Goal: Task Accomplishment & Management: Manage account settings

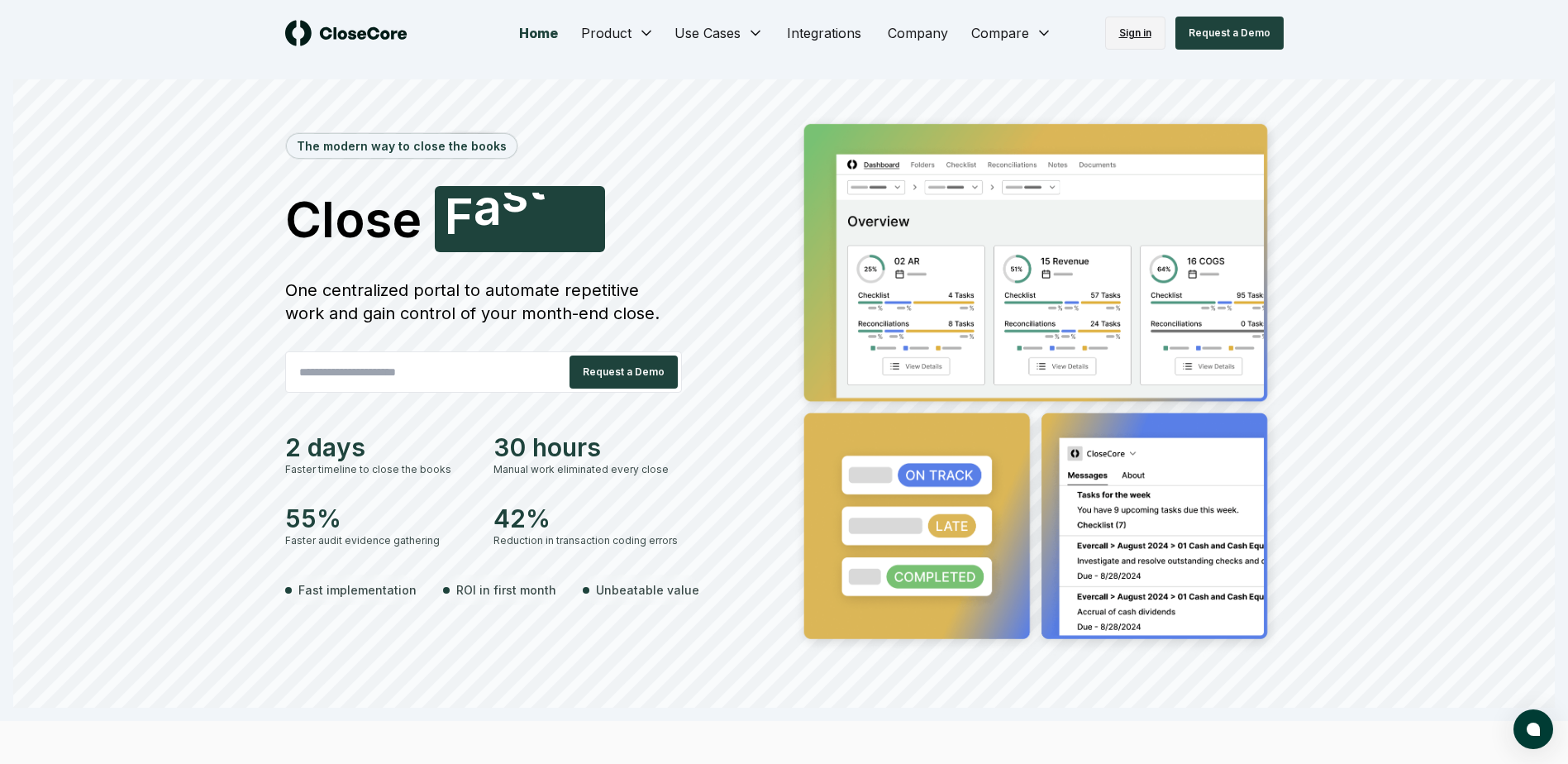
click at [1138, 33] on link "Sign in" at bounding box center [1135, 32] width 60 height 33
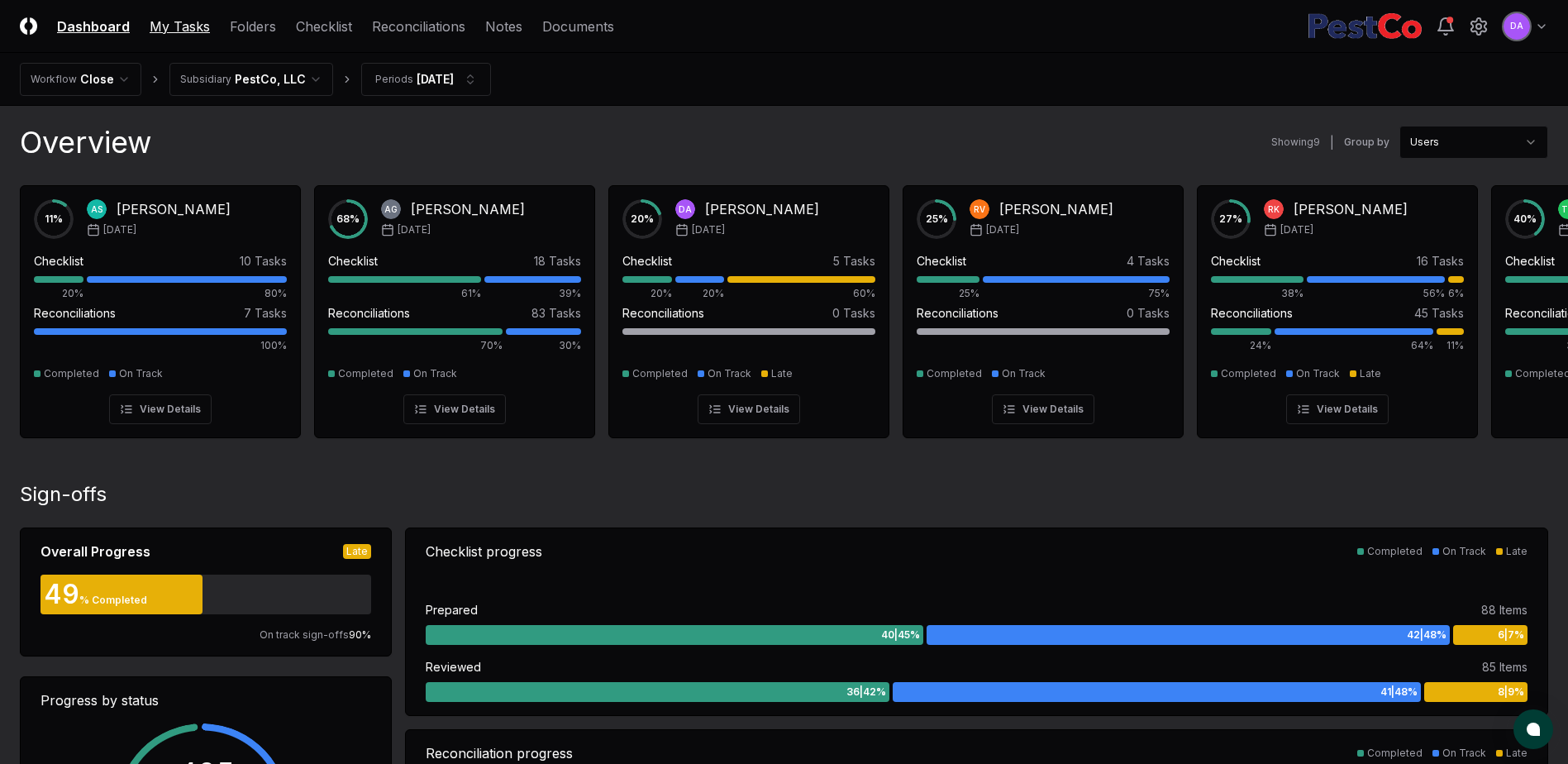
click at [168, 28] on link "My Tasks" at bounding box center [179, 25] width 60 height 20
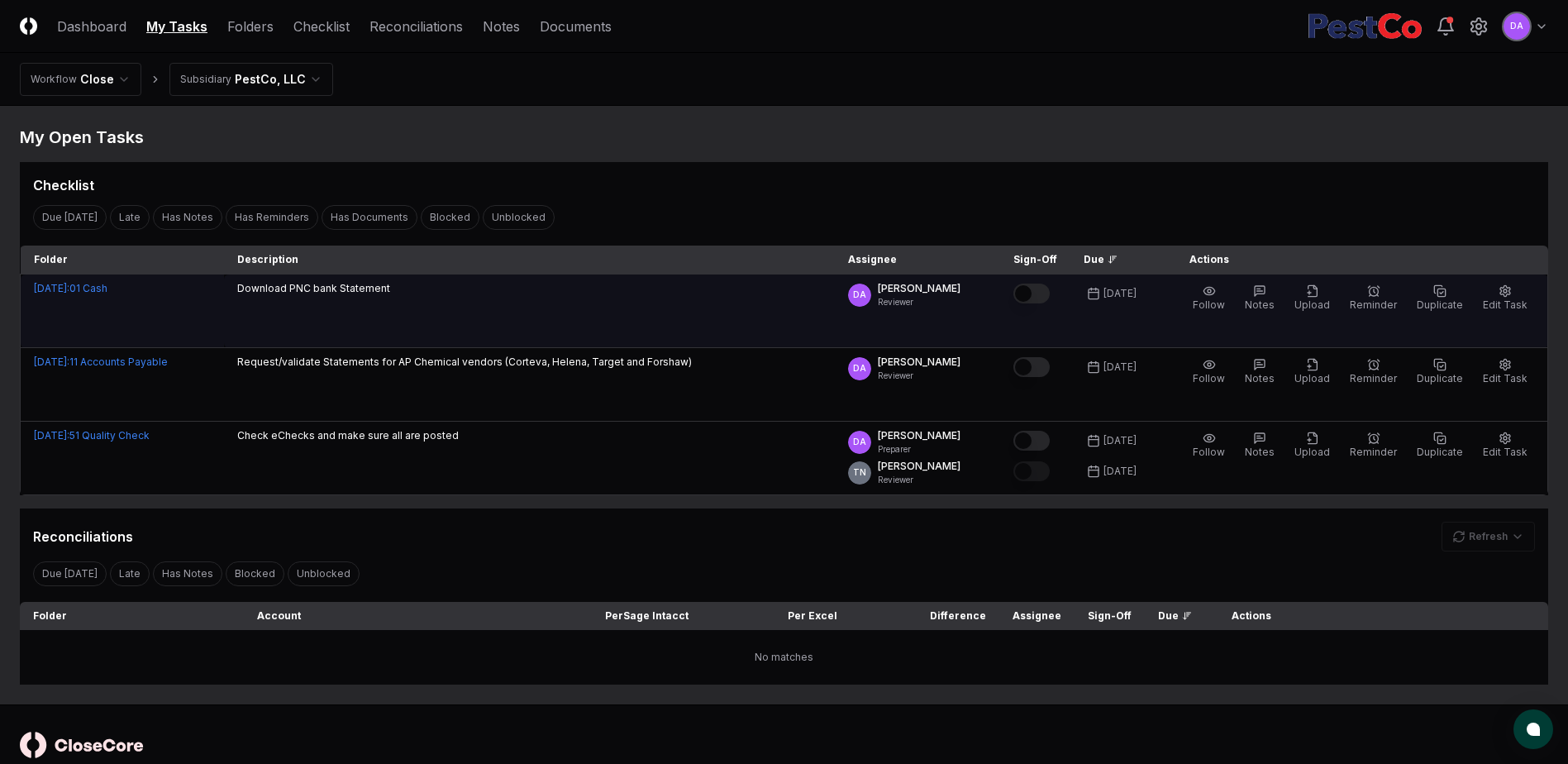
click at [1034, 291] on button "Mark complete" at bounding box center [1031, 293] width 37 height 20
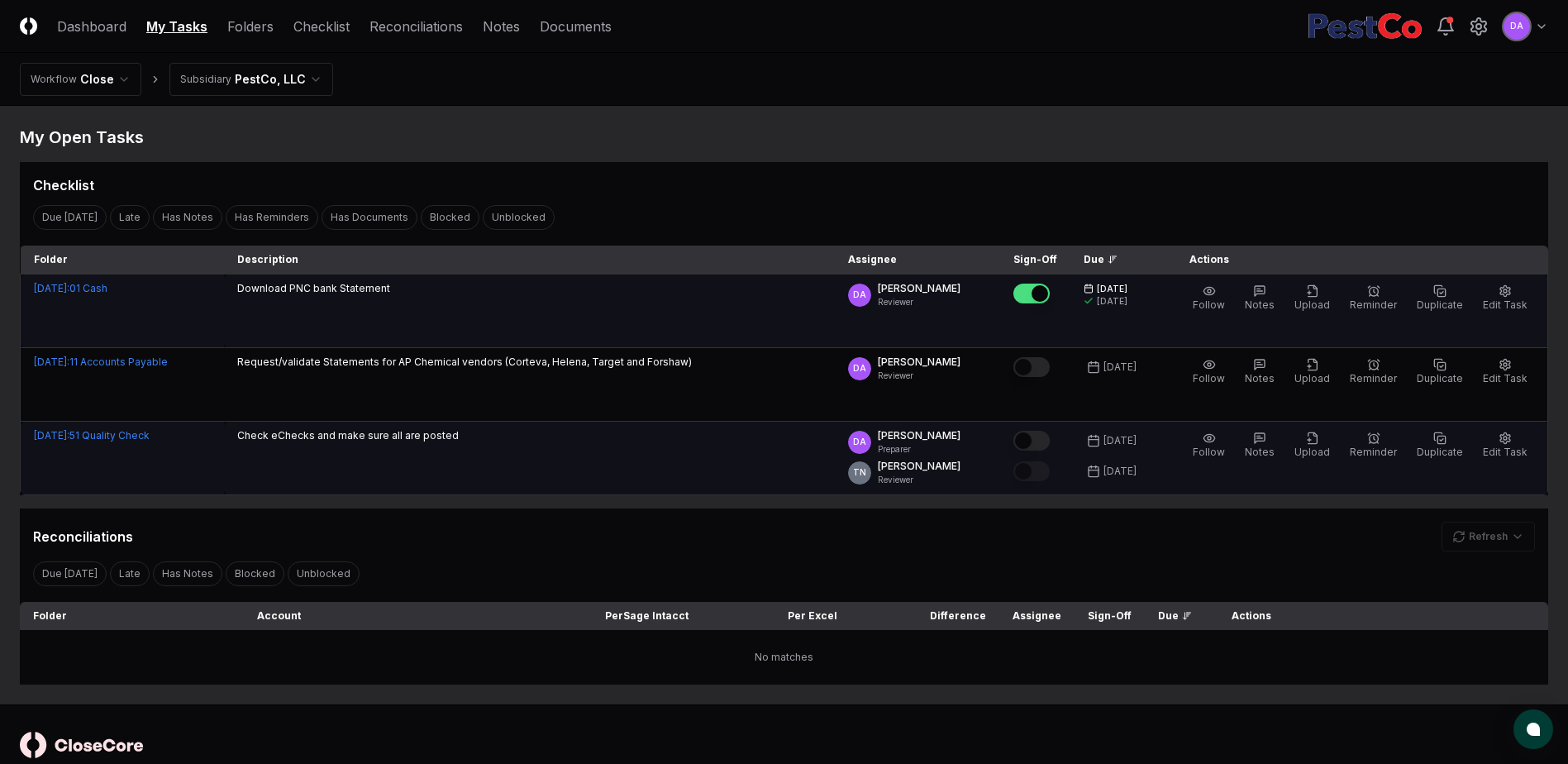
click at [1046, 444] on button "Mark complete" at bounding box center [1031, 440] width 37 height 20
